Goal: Find specific page/section: Find specific page/section

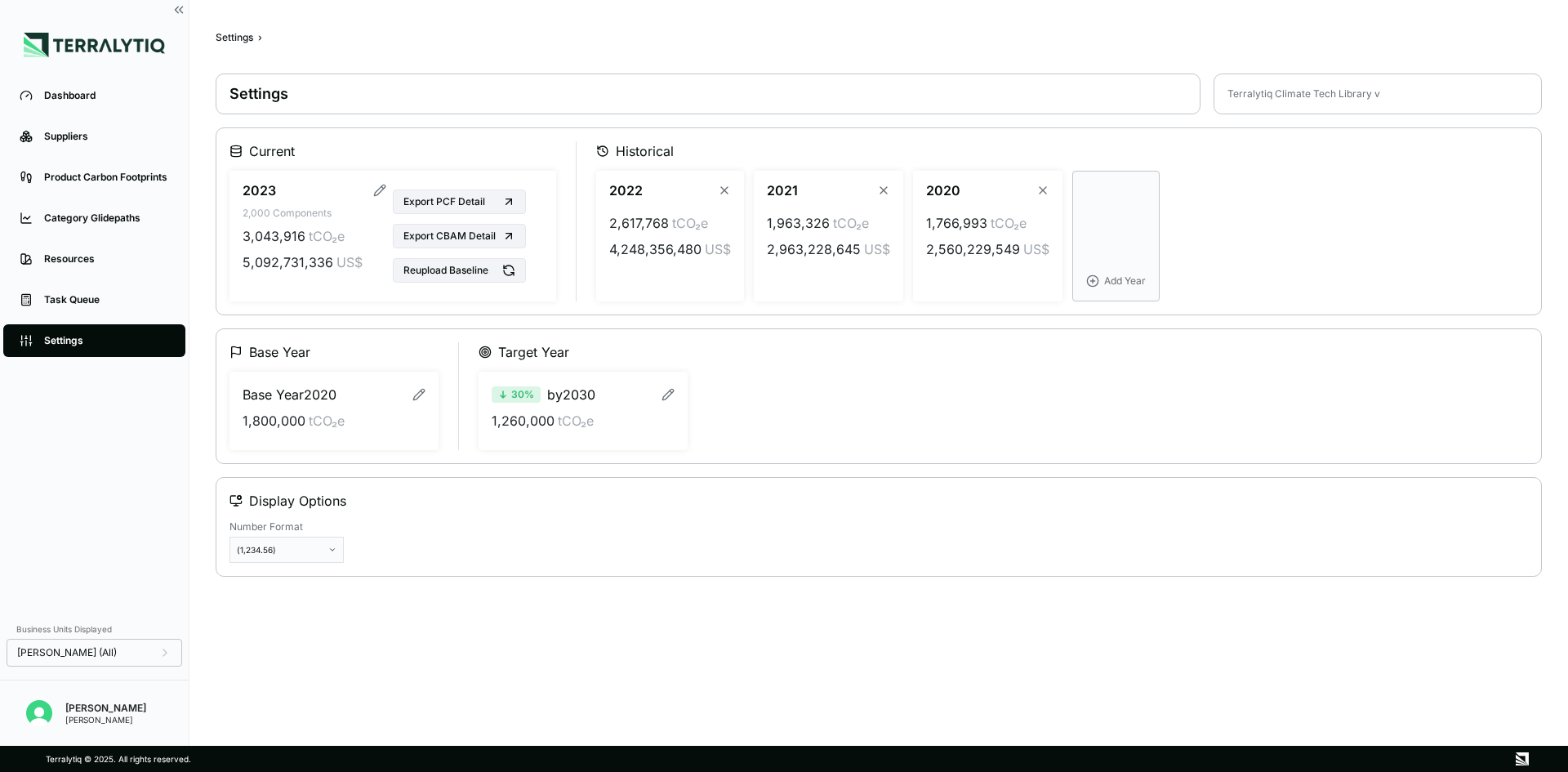
click at [436, 275] on button "Reupload Baseline" at bounding box center [459, 270] width 133 height 25
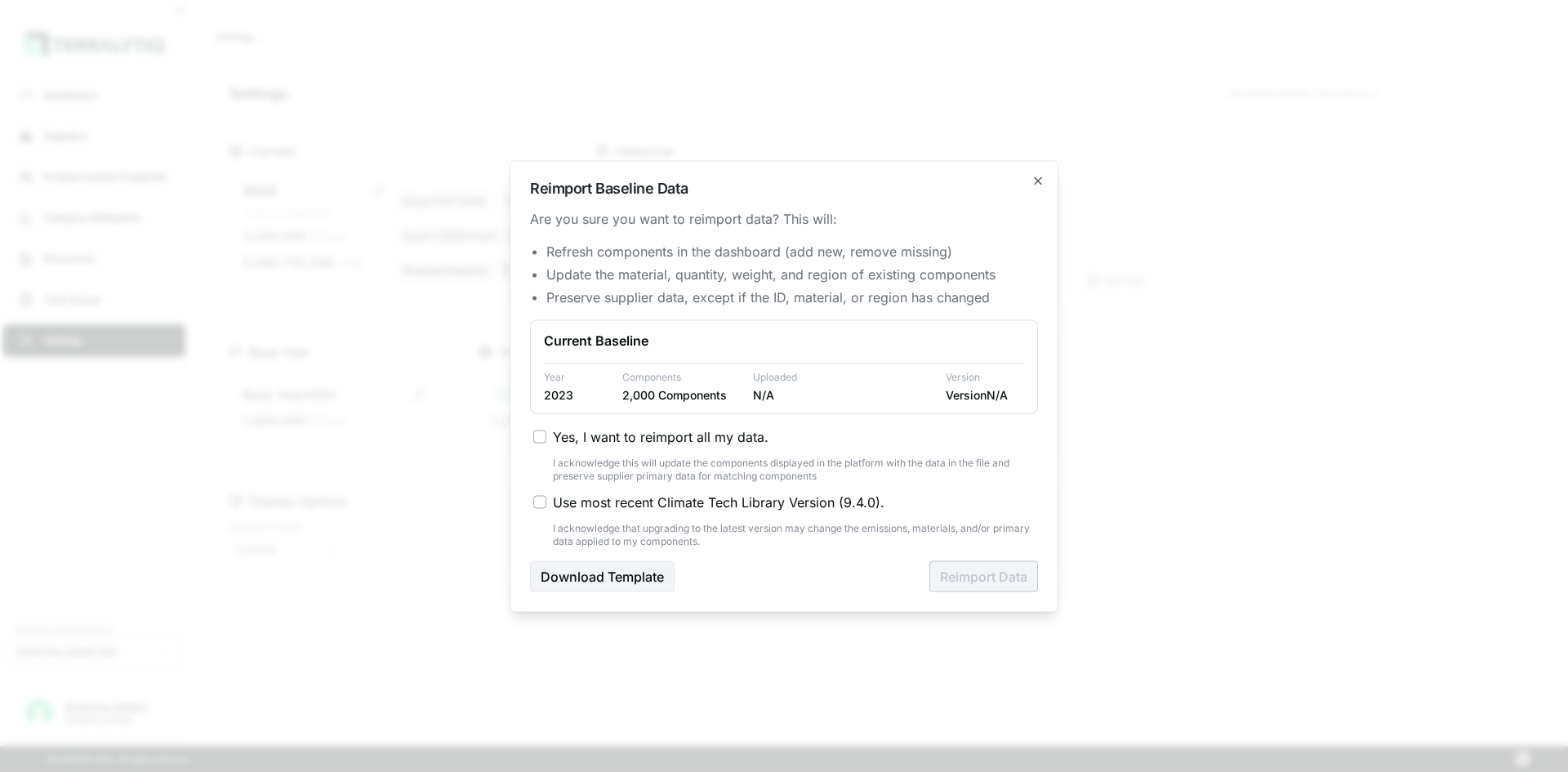
type button "on"
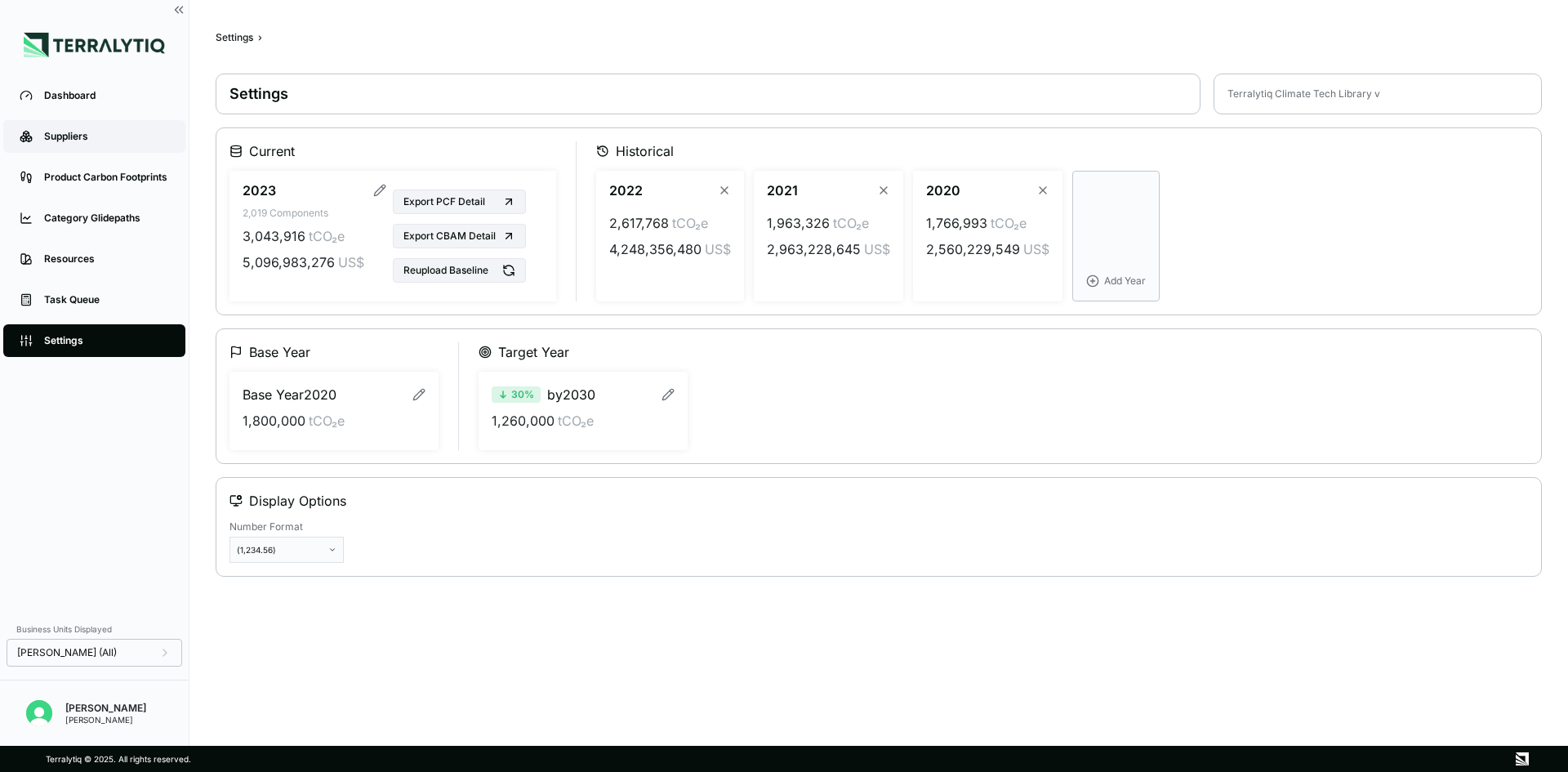
click at [152, 133] on div "Suppliers" at bounding box center [107, 135] width 125 height 13
